Goal: Navigation & Orientation: Find specific page/section

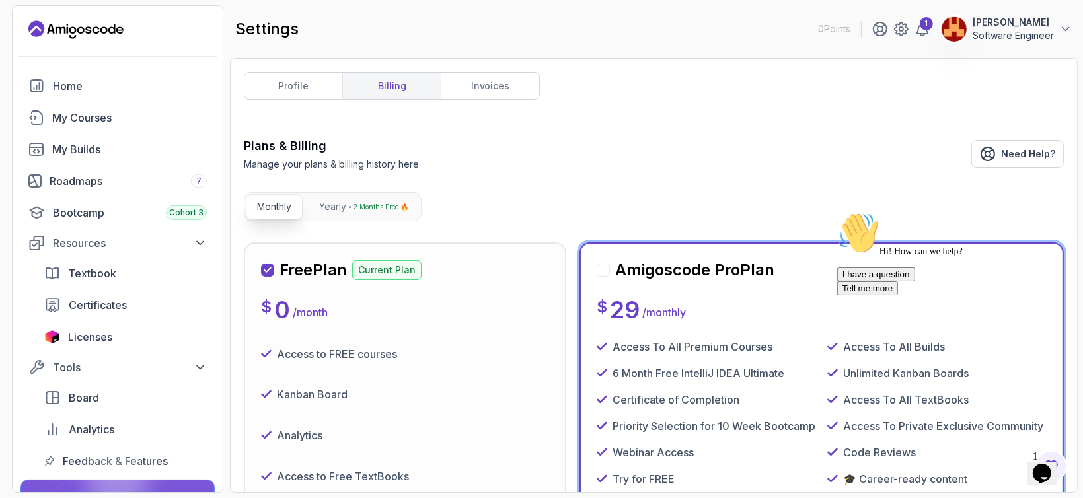
click at [604, 264] on div at bounding box center [603, 270] width 13 height 13
click at [605, 270] on div at bounding box center [603, 270] width 13 height 13
click at [320, 204] on p "Yearly" at bounding box center [332, 206] width 27 height 13
click at [916, 27] on icon at bounding box center [922, 29] width 16 height 16
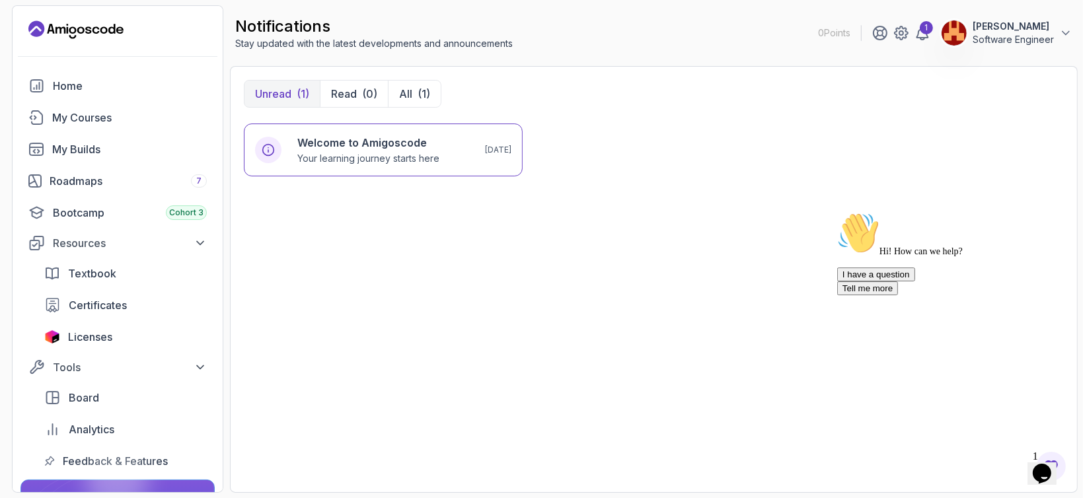
click at [653, 154] on div "Welcome to Amigoscode Your learning journey starts here [DATE]" at bounding box center [654, 301] width 820 height 355
click at [80, 186] on div "Roadmaps 7" at bounding box center [128, 181] width 157 height 16
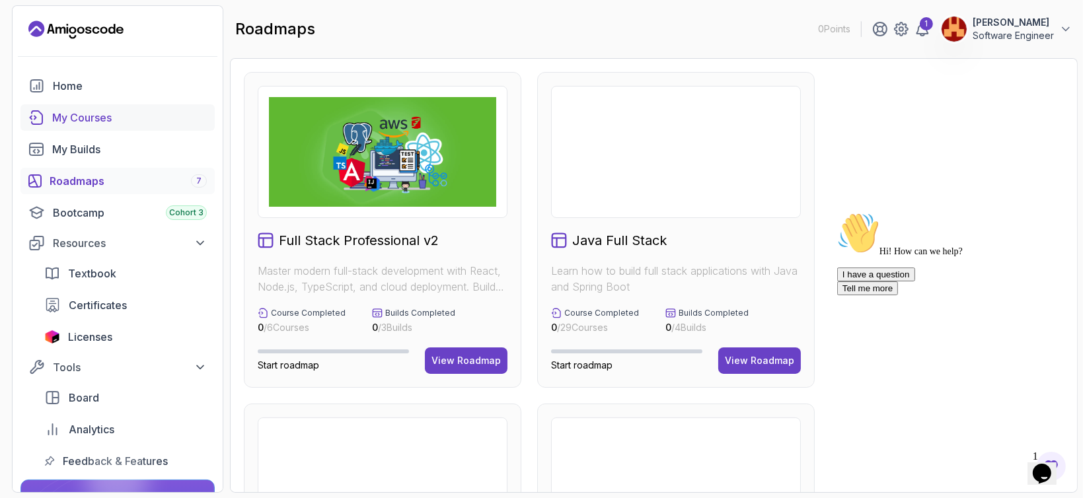
click at [153, 114] on div "My Courses" at bounding box center [129, 118] width 155 height 16
